Goal: Register for event/course

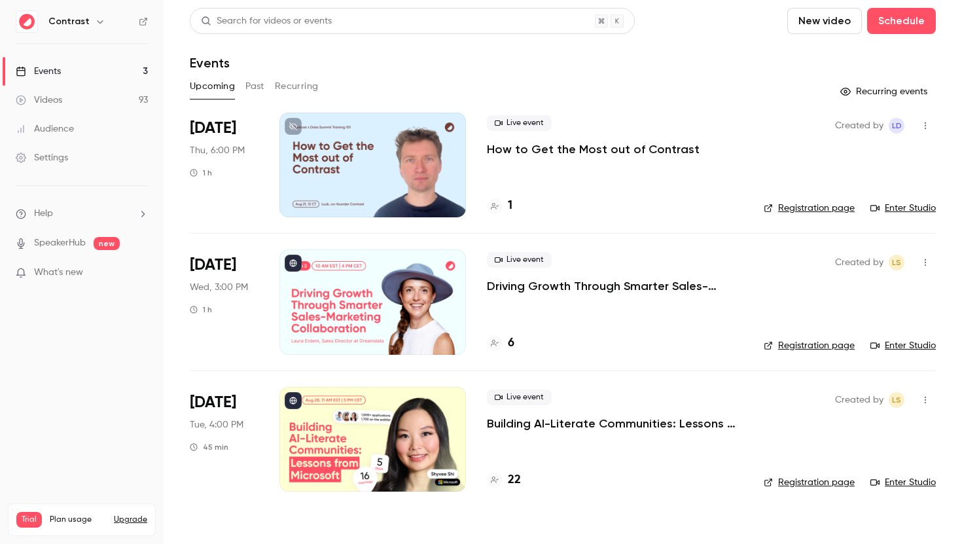
click at [550, 285] on p "Driving Growth Through Smarter Sales-Marketing Collaboration" at bounding box center [615, 286] width 256 height 16
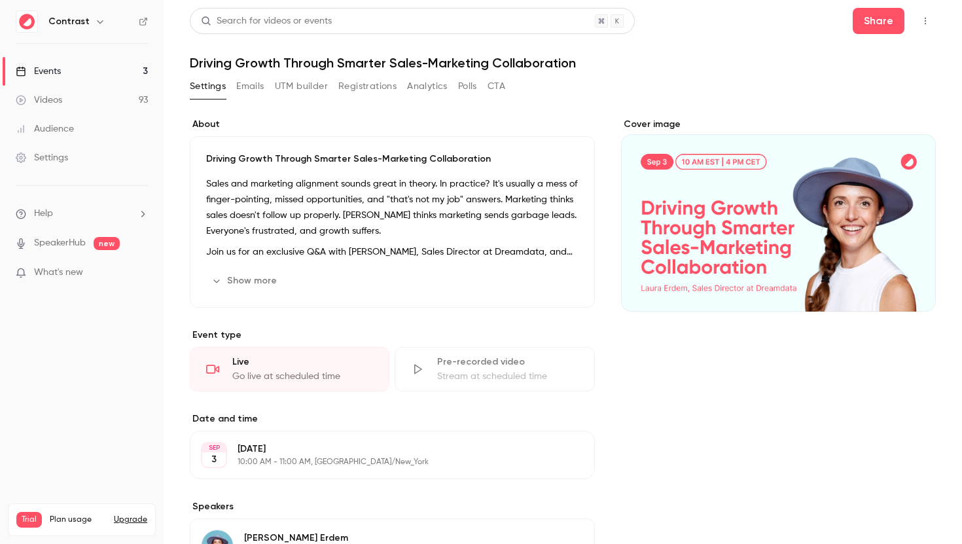
click at [251, 88] on button "Emails" at bounding box center [249, 86] width 27 height 21
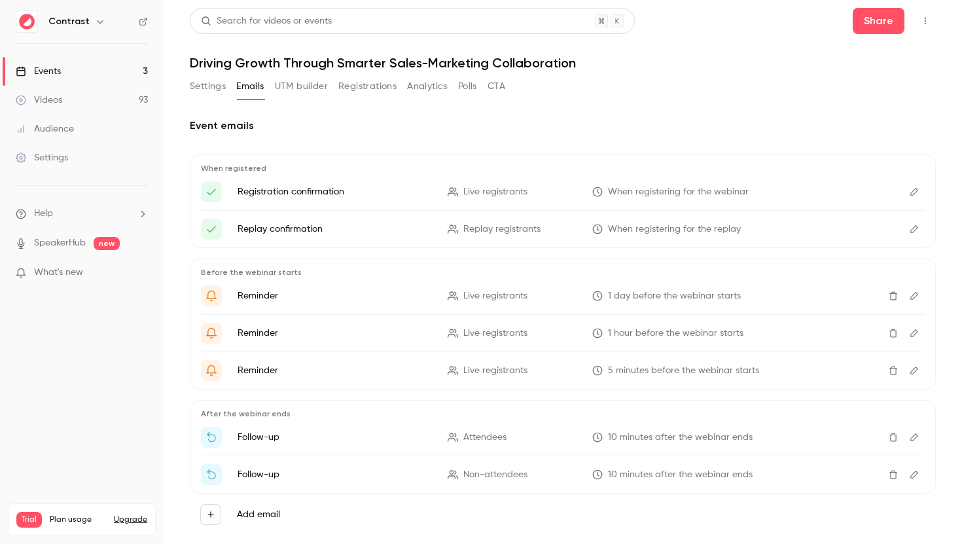
scroll to position [26, 0]
